Goal: Transaction & Acquisition: Download file/media

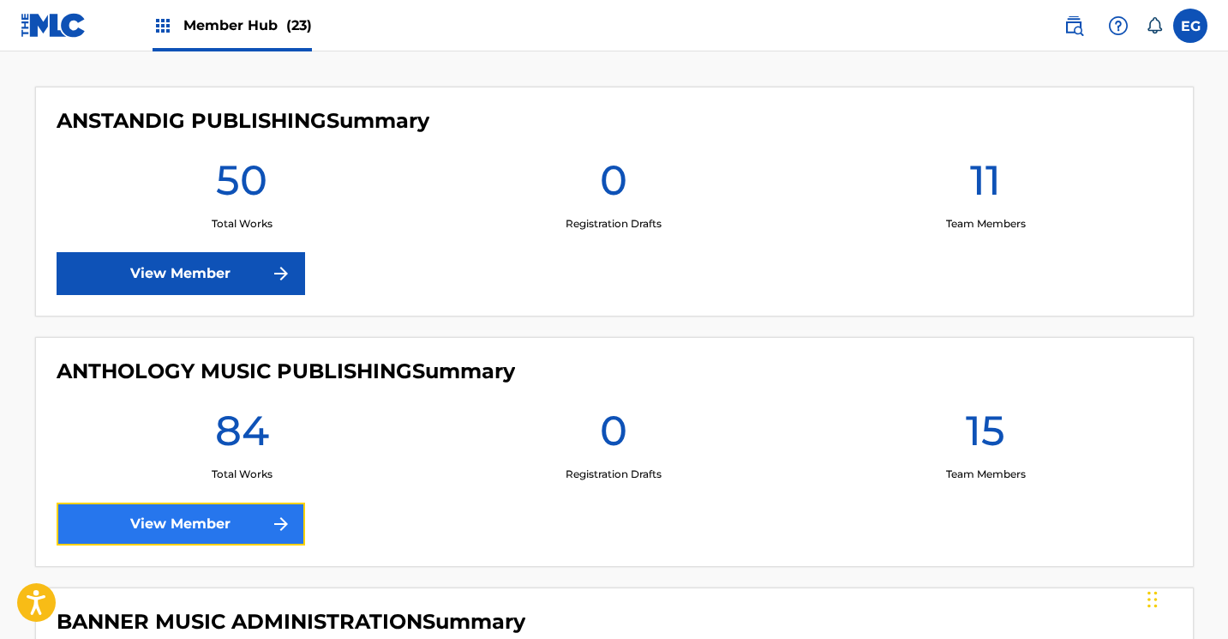
click at [129, 522] on link "View Member" at bounding box center [181, 523] width 249 height 43
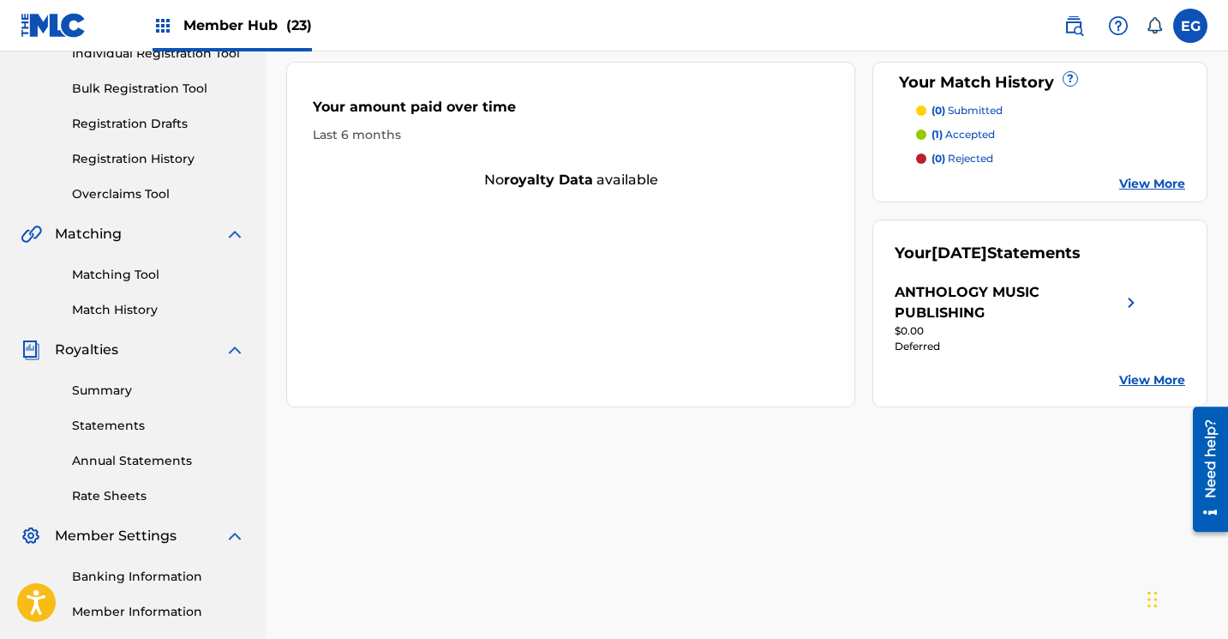
scroll to position [300, 0]
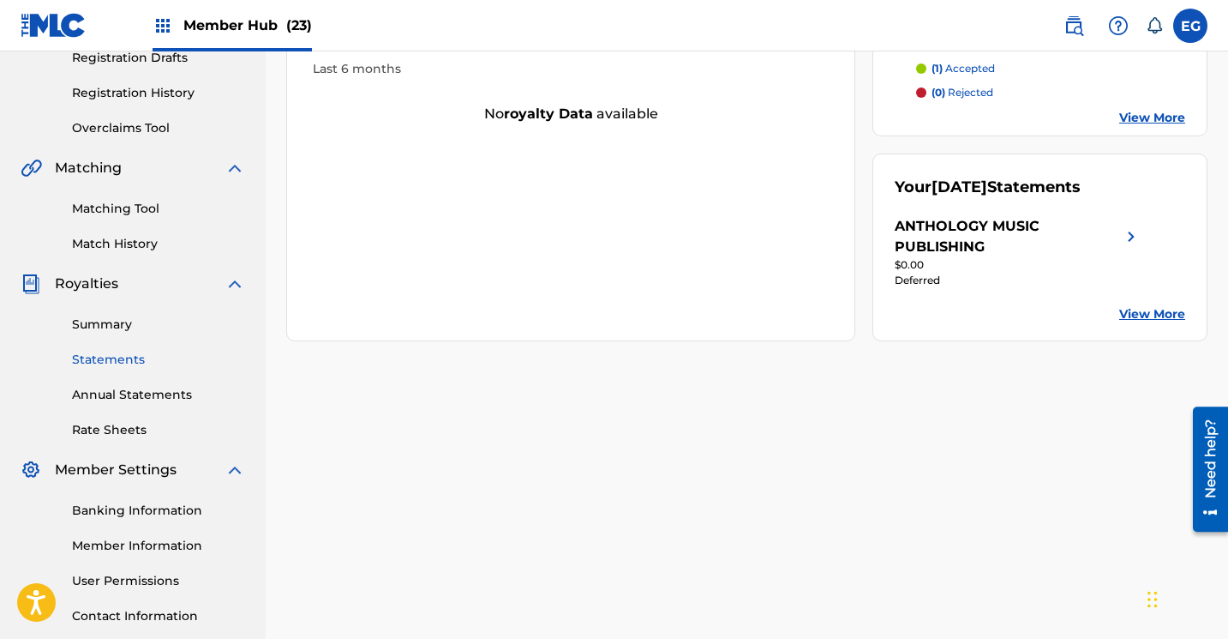
click at [94, 359] on link "Statements" at bounding box center [158, 360] width 173 height 18
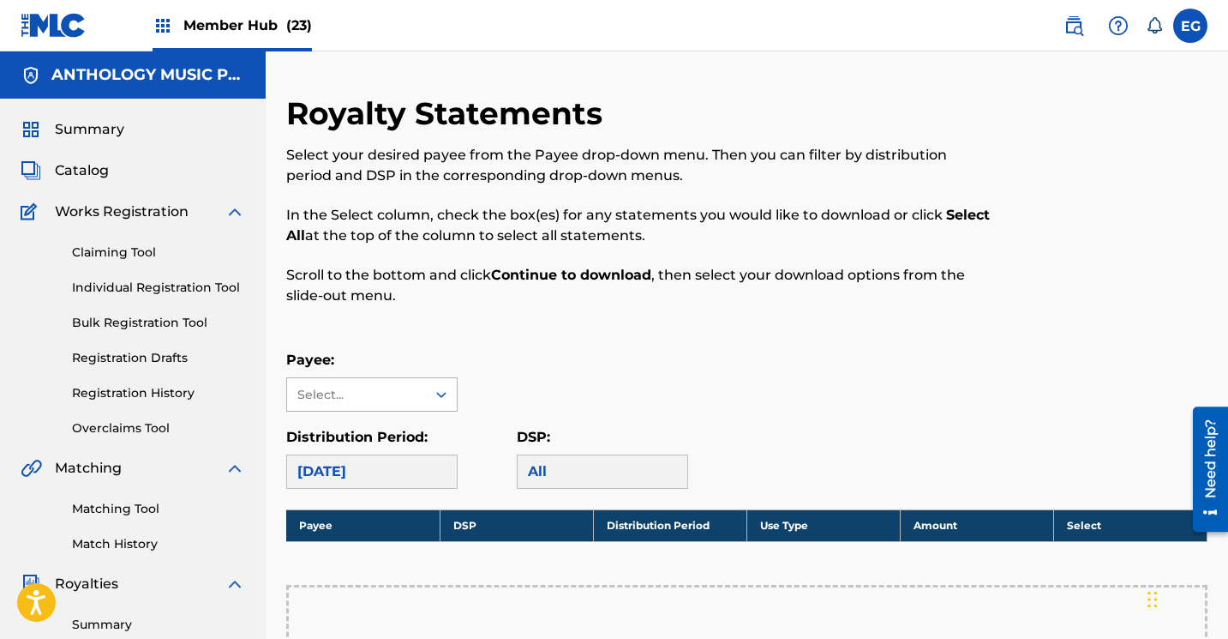
click at [388, 402] on div "Select..." at bounding box center [355, 395] width 117 height 18
click at [368, 432] on div "ANTHOLOGY MUSIC PUBLISHING" at bounding box center [372, 442] width 170 height 63
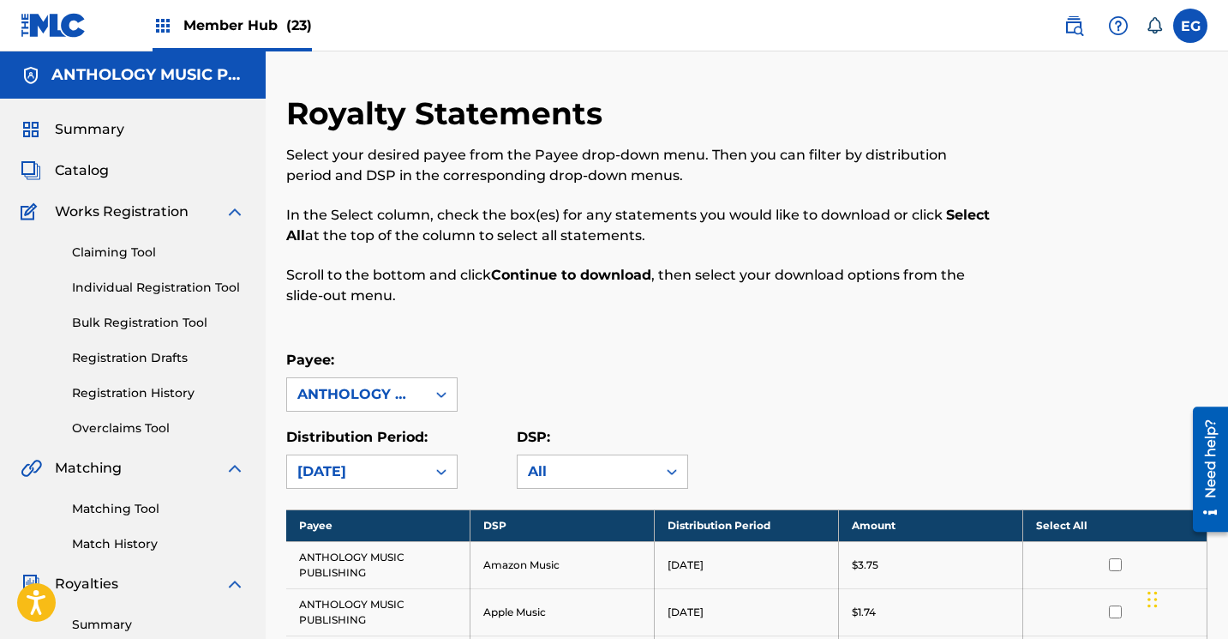
scroll to position [134, 0]
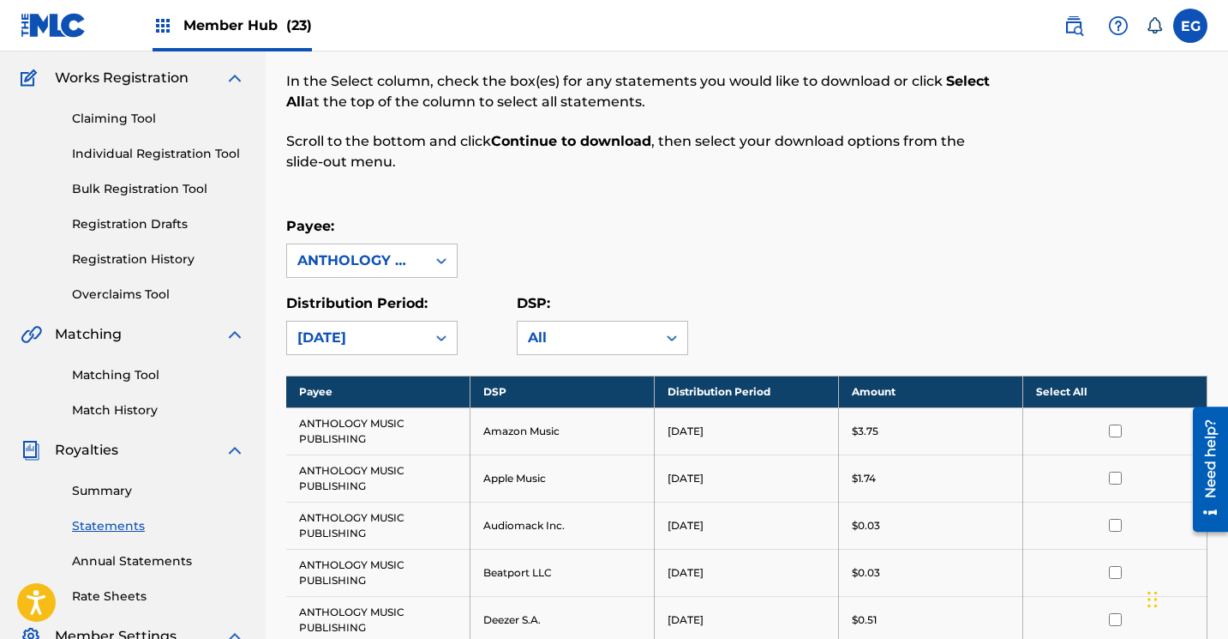
click at [1053, 390] on th "Select All" at bounding box center [1115, 391] width 184 height 32
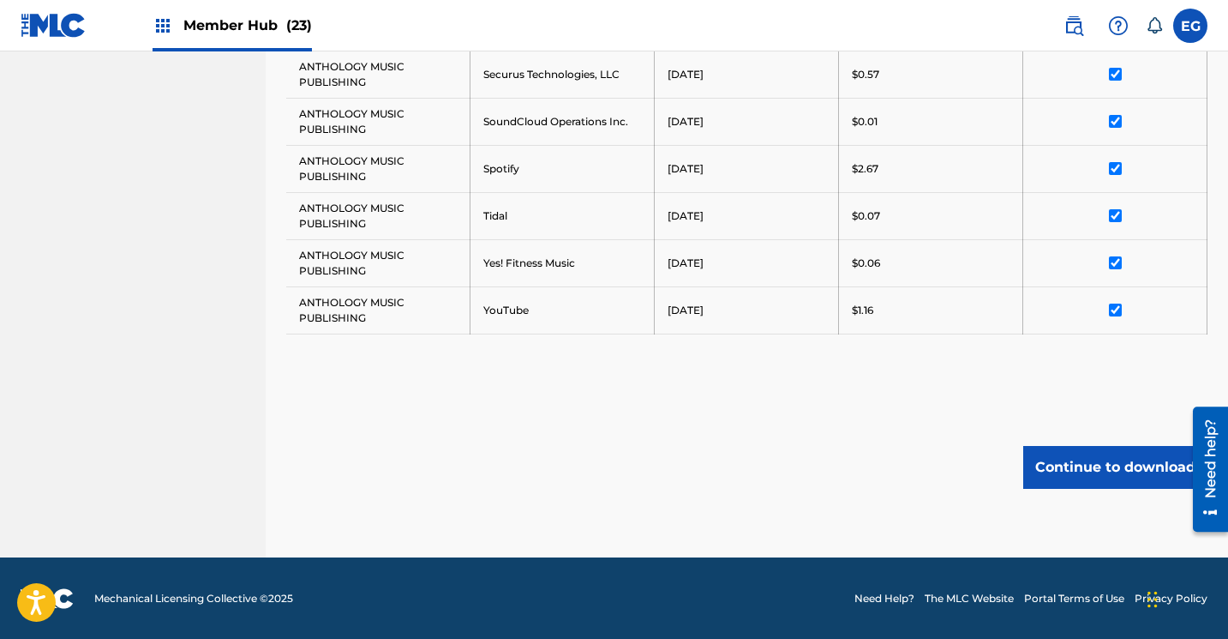
scroll to position [1056, 0]
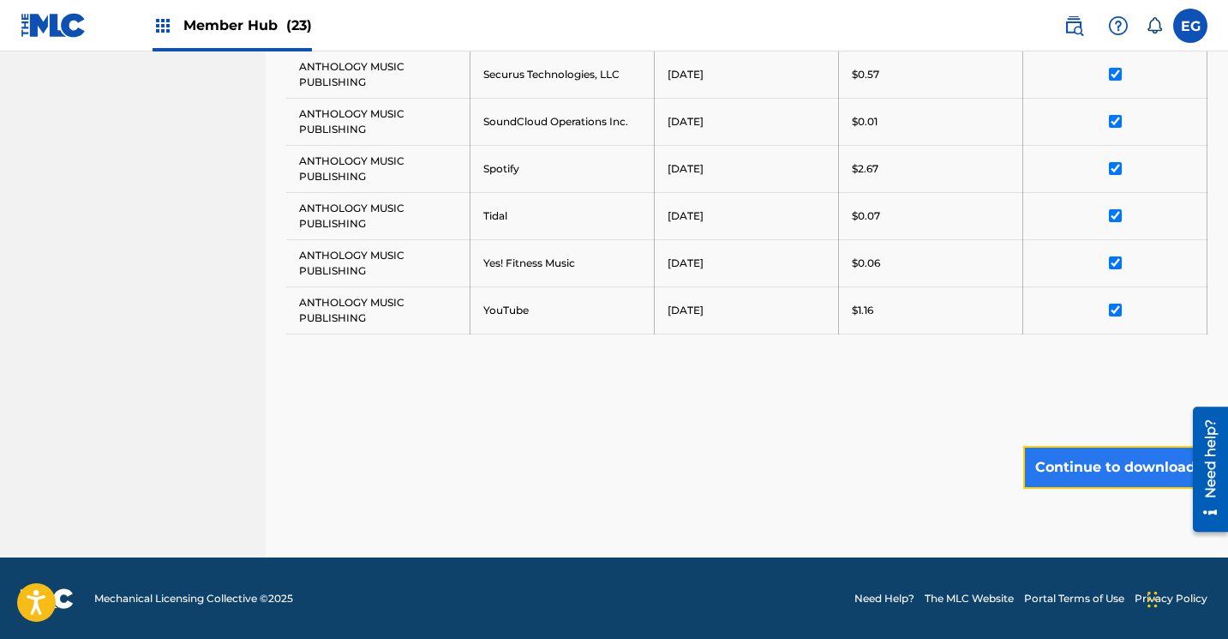
click at [1096, 479] on button "Continue to download" at bounding box center [1115, 467] width 184 height 43
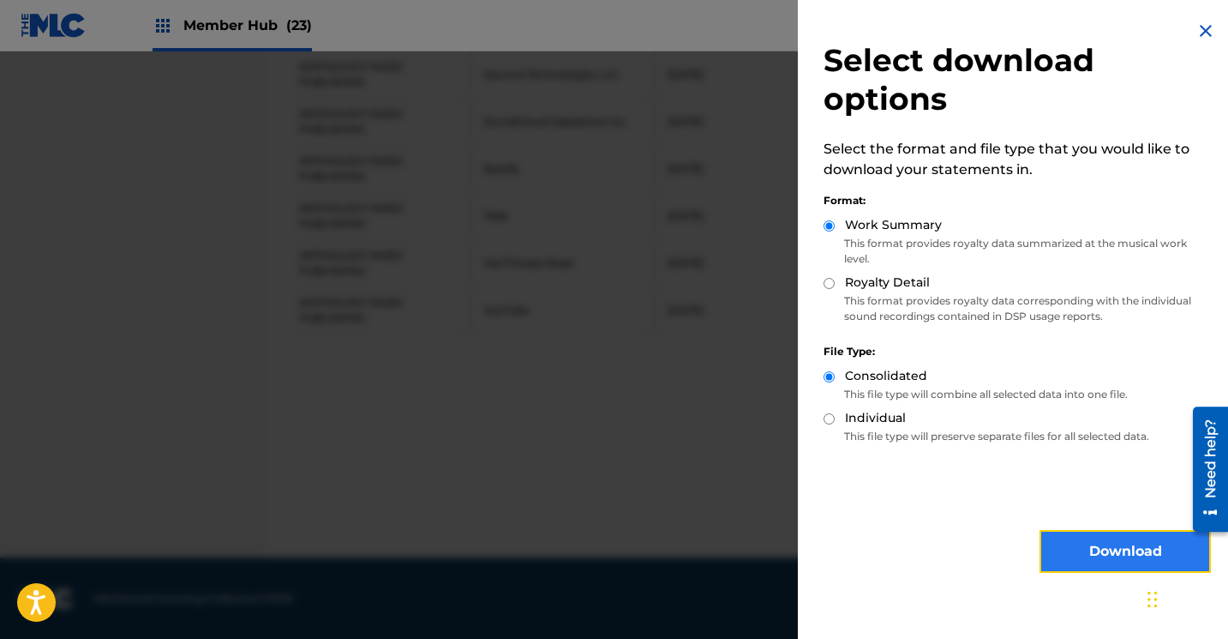
click at [1080, 545] on button "Download" at bounding box center [1125, 551] width 171 height 43
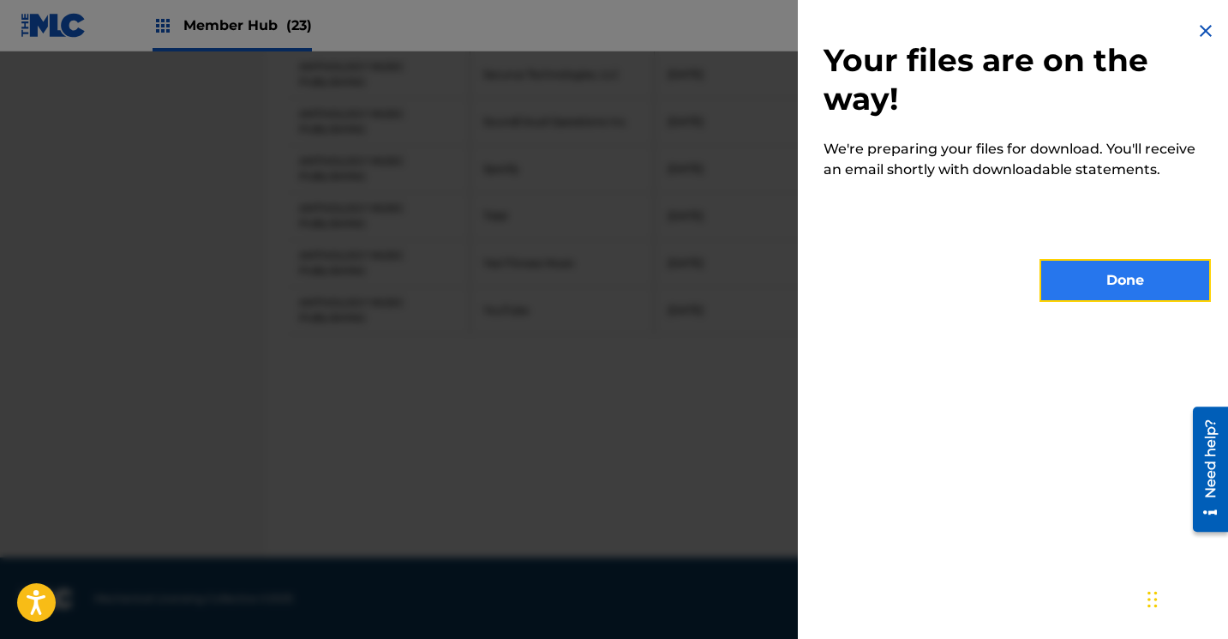
click at [1067, 297] on button "Done" at bounding box center [1125, 280] width 171 height 43
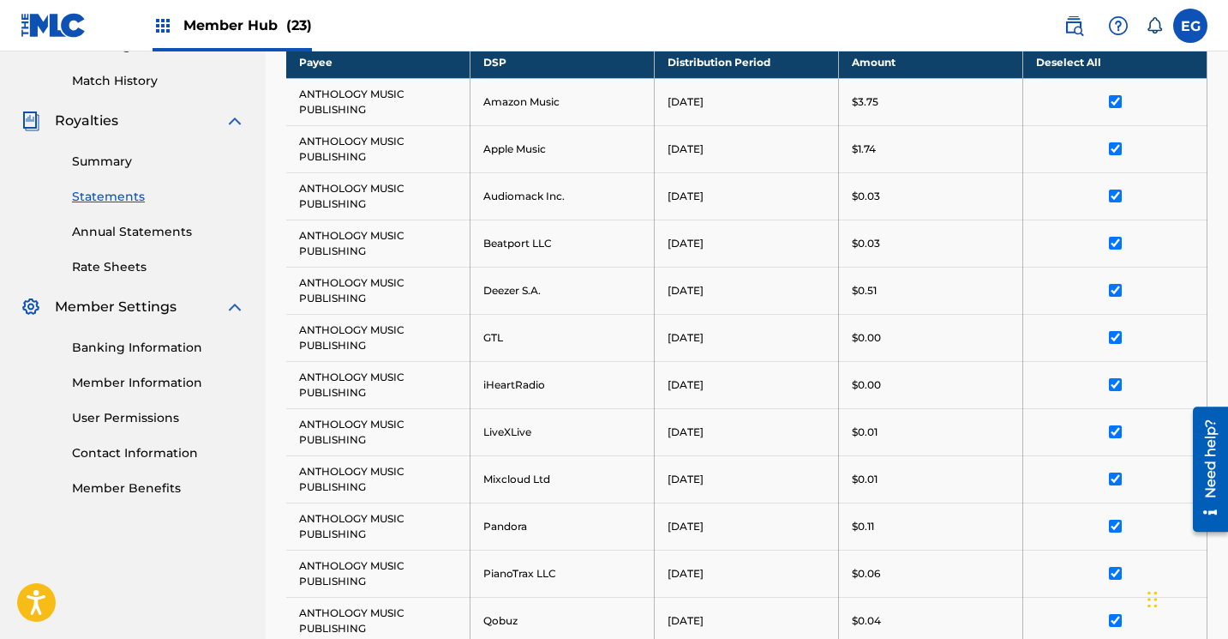
scroll to position [0, 0]
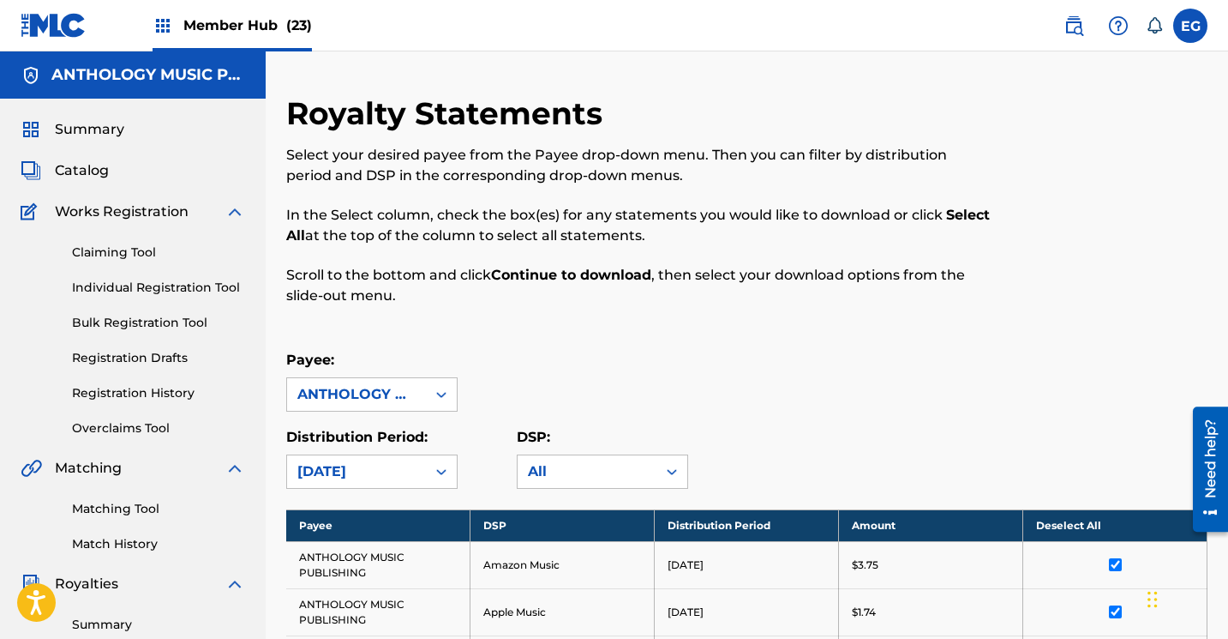
click at [63, 32] on img at bounding box center [54, 25] width 66 height 25
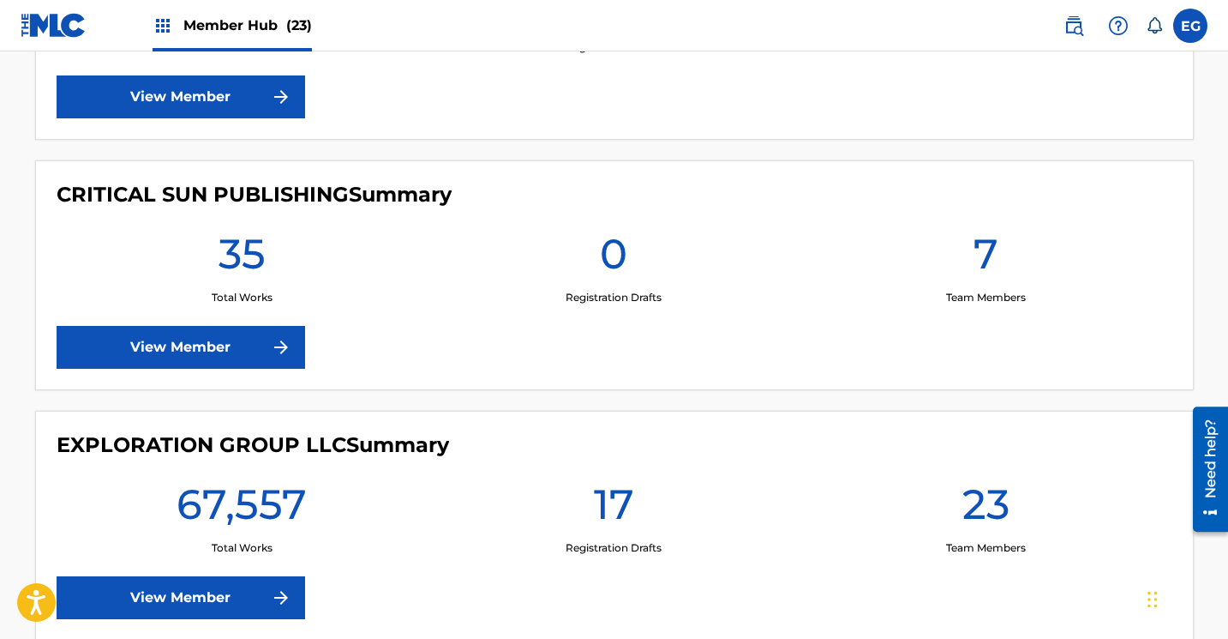
scroll to position [2708, 0]
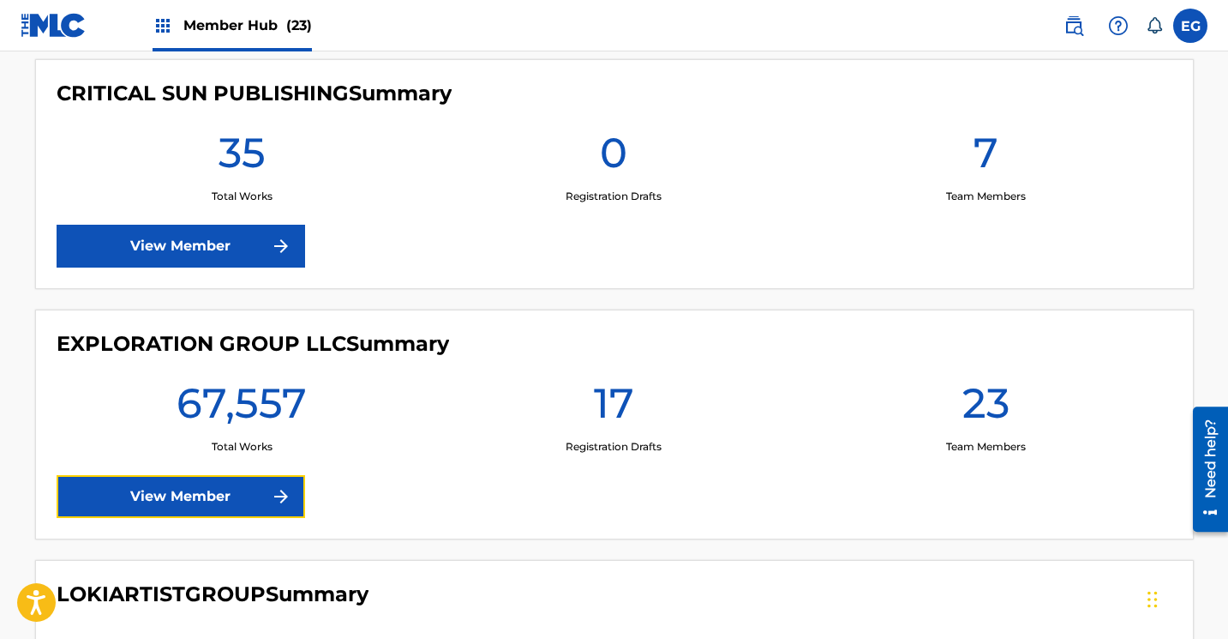
click at [148, 505] on link "View Member" at bounding box center [181, 496] width 249 height 43
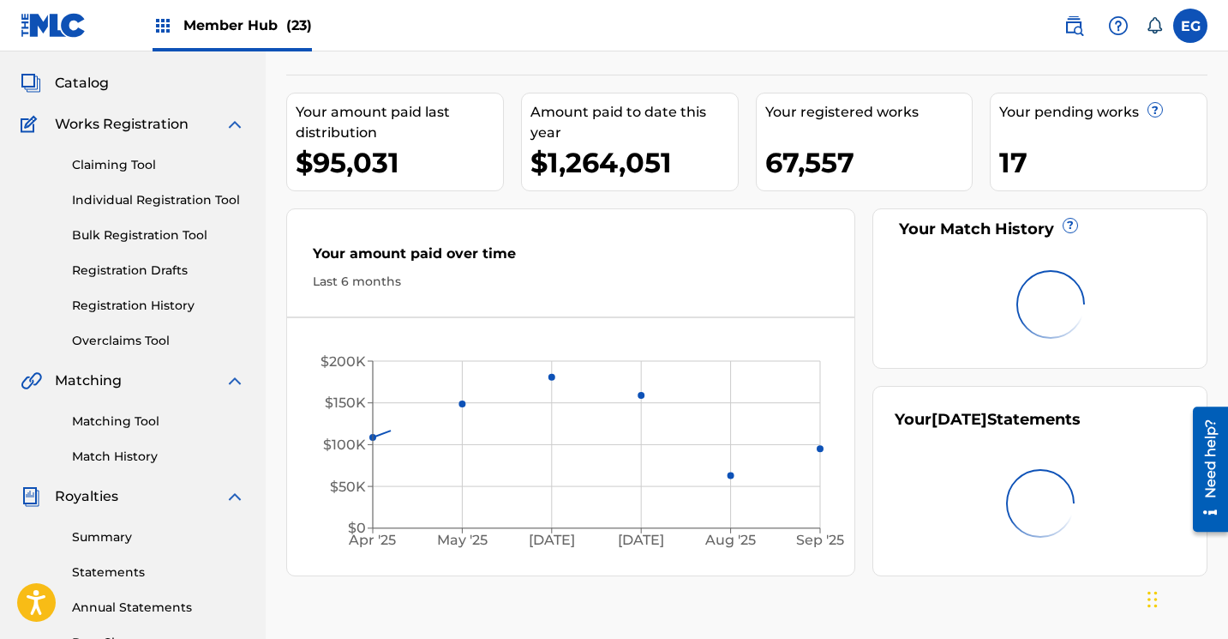
scroll to position [116, 0]
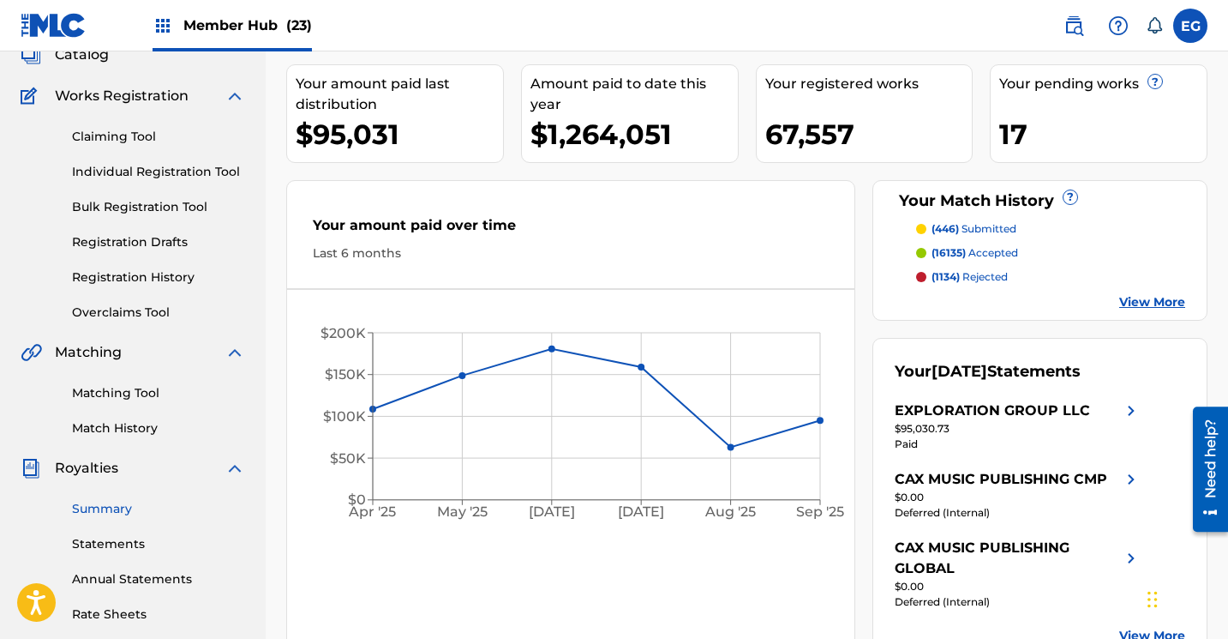
click at [118, 516] on link "Summary" at bounding box center [158, 509] width 173 height 18
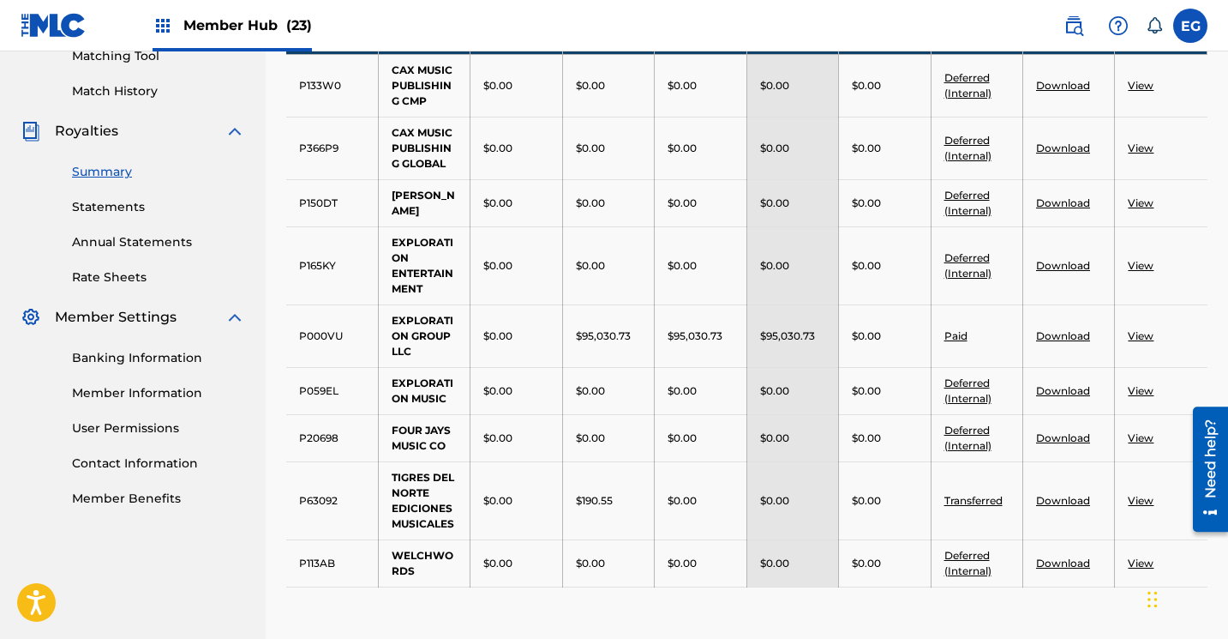
scroll to position [454, 0]
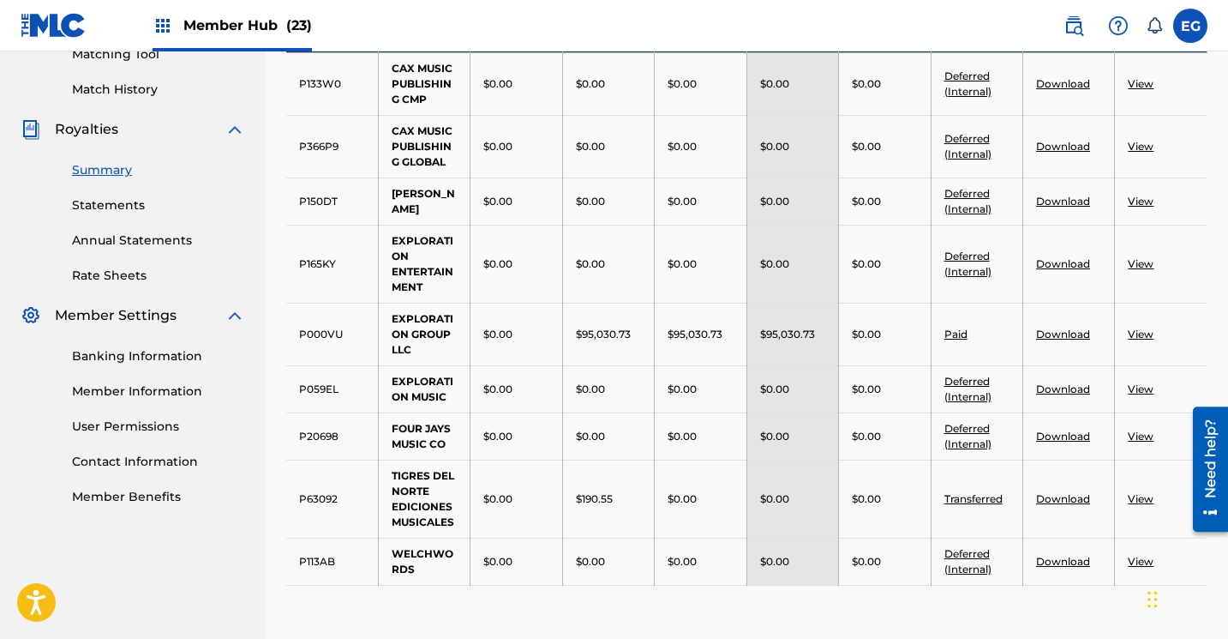
click at [1137, 334] on link "View" at bounding box center [1141, 333] width 26 height 13
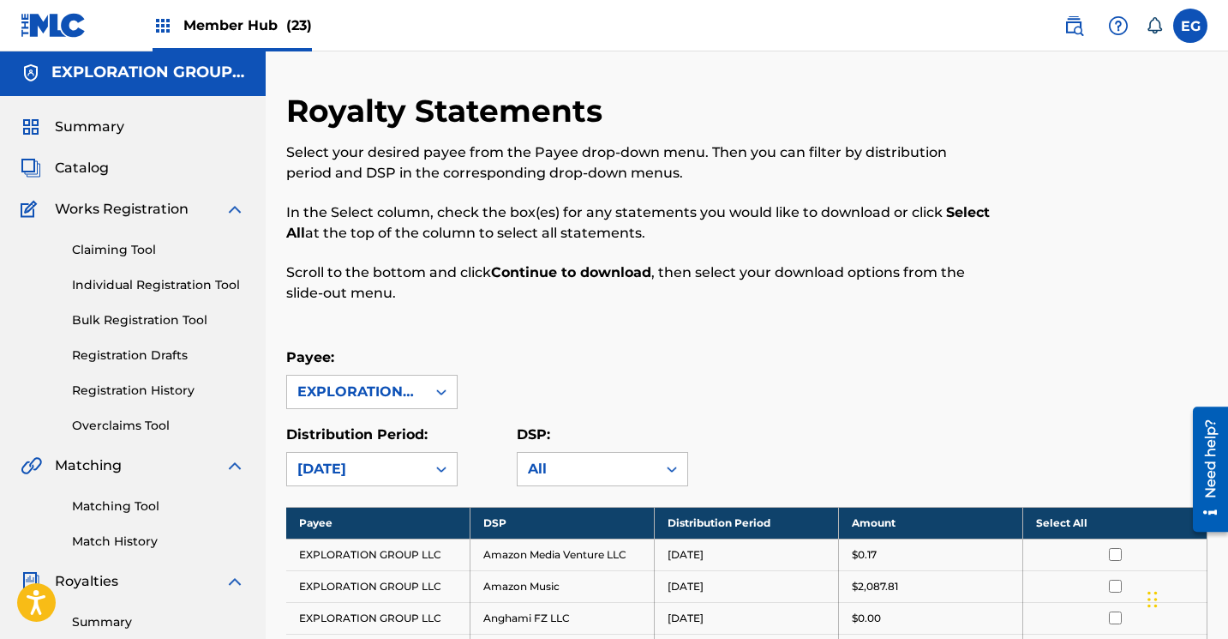
scroll to position [3, 0]
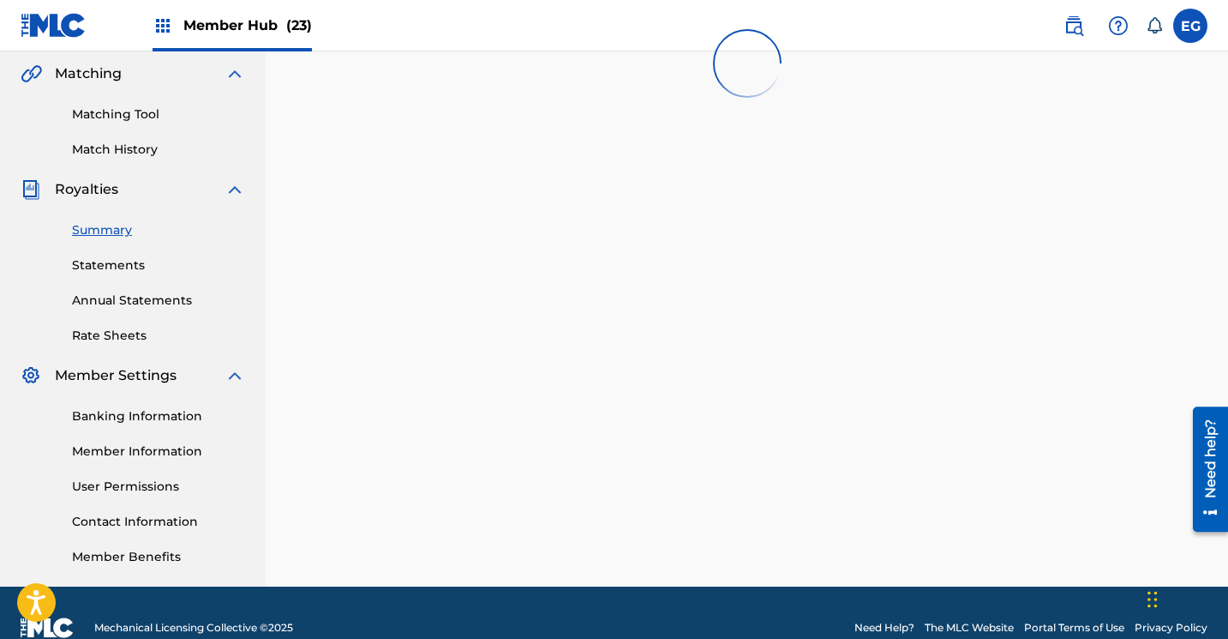
scroll to position [374, 0]
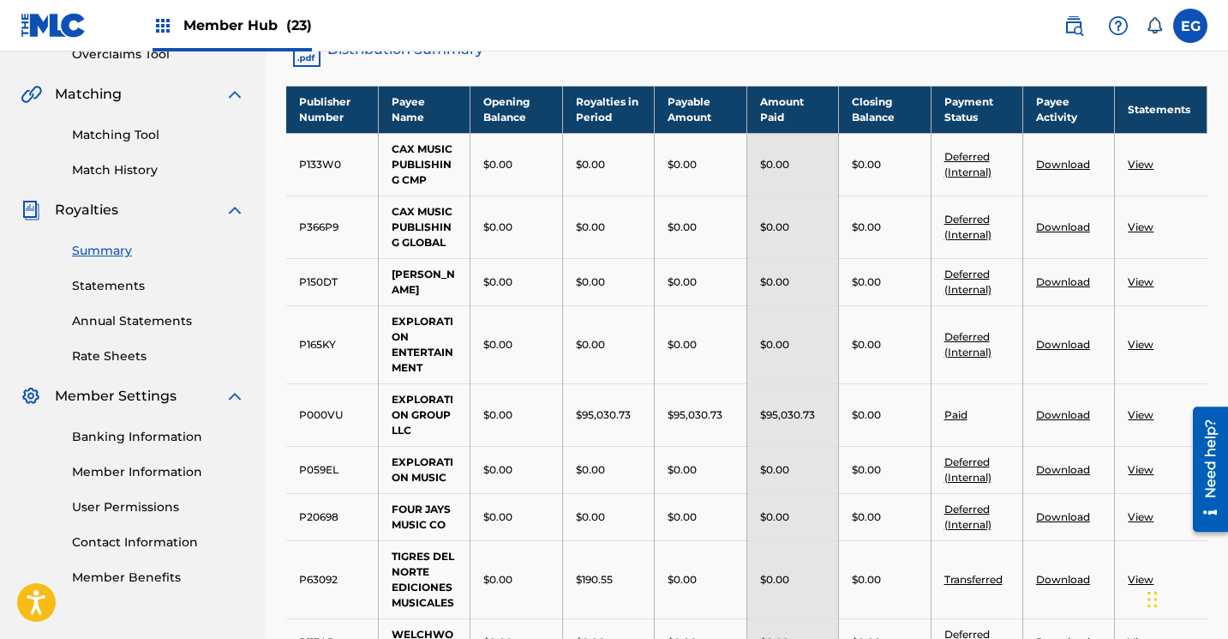
click at [1057, 415] on link "Download" at bounding box center [1063, 414] width 54 height 13
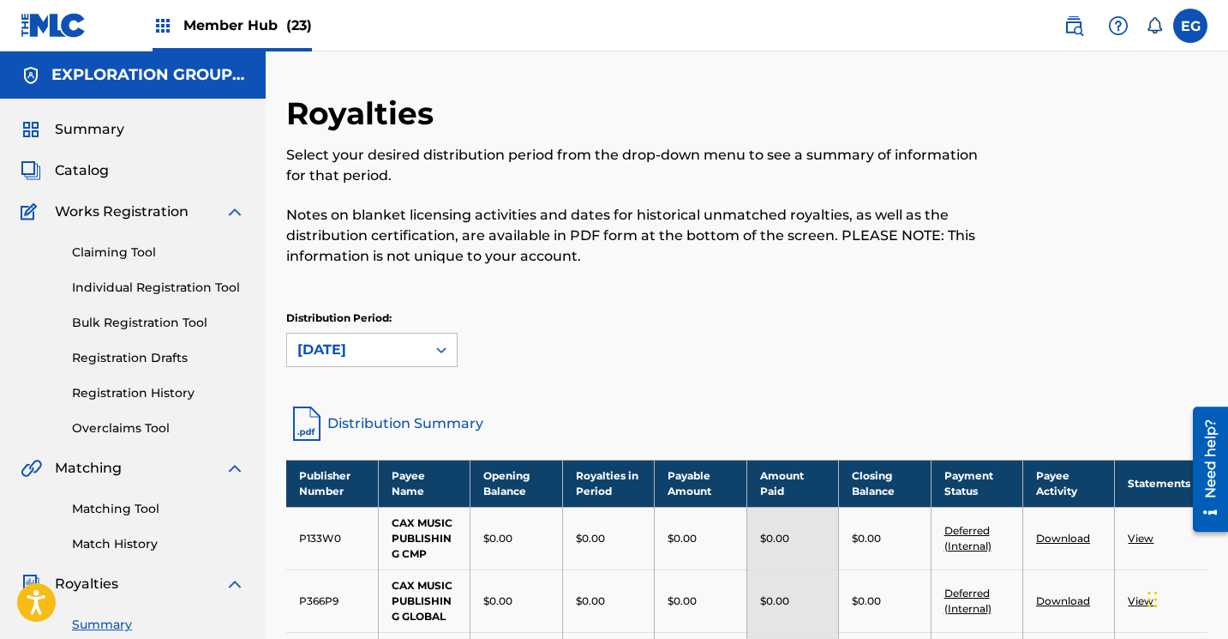
click at [41, 19] on img at bounding box center [54, 25] width 66 height 25
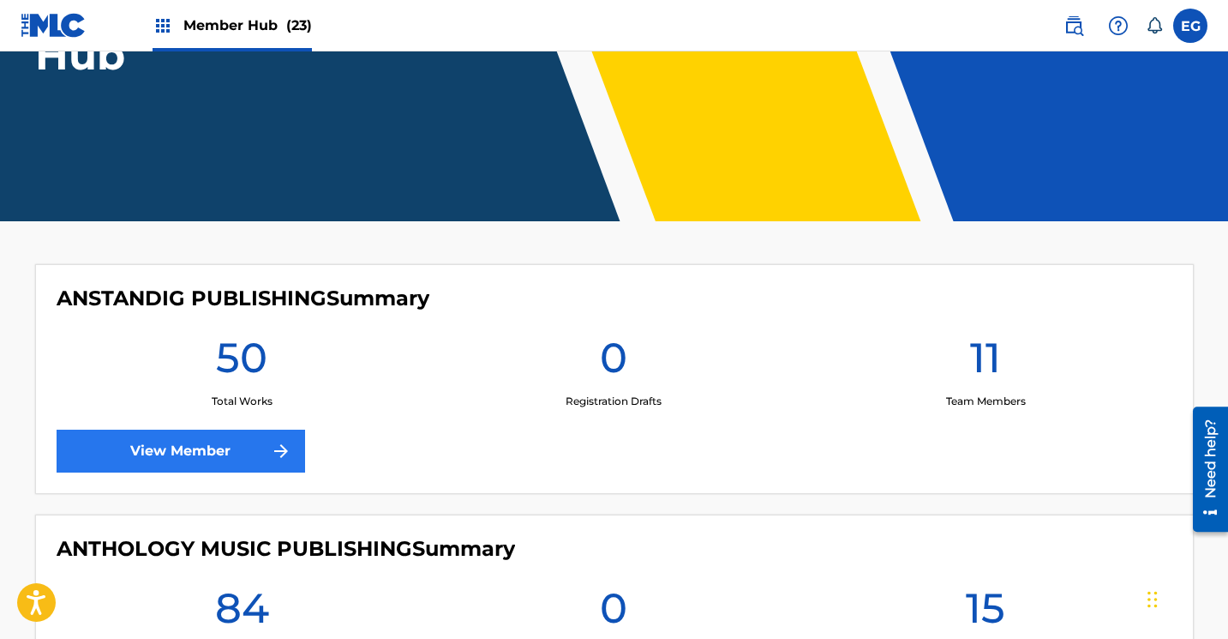
scroll to position [270, 0]
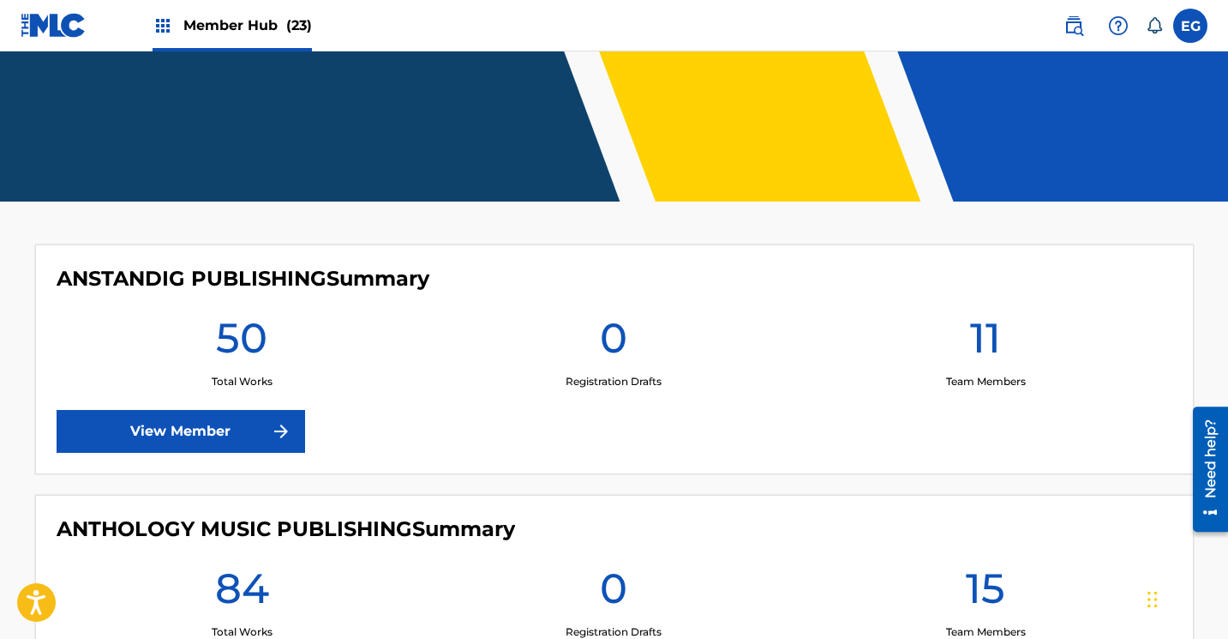
drag, startPoint x: 62, startPoint y: 527, endPoint x: 639, endPoint y: 531, distance: 577.7
click at [639, 531] on div "ANTHOLOGY MUSIC PUBLISHING Summary" at bounding box center [615, 529] width 1116 height 26
copy h4 "ANTHOLOGY MUSIC PUBLISHING Summary"
